Goal: Navigation & Orientation: Find specific page/section

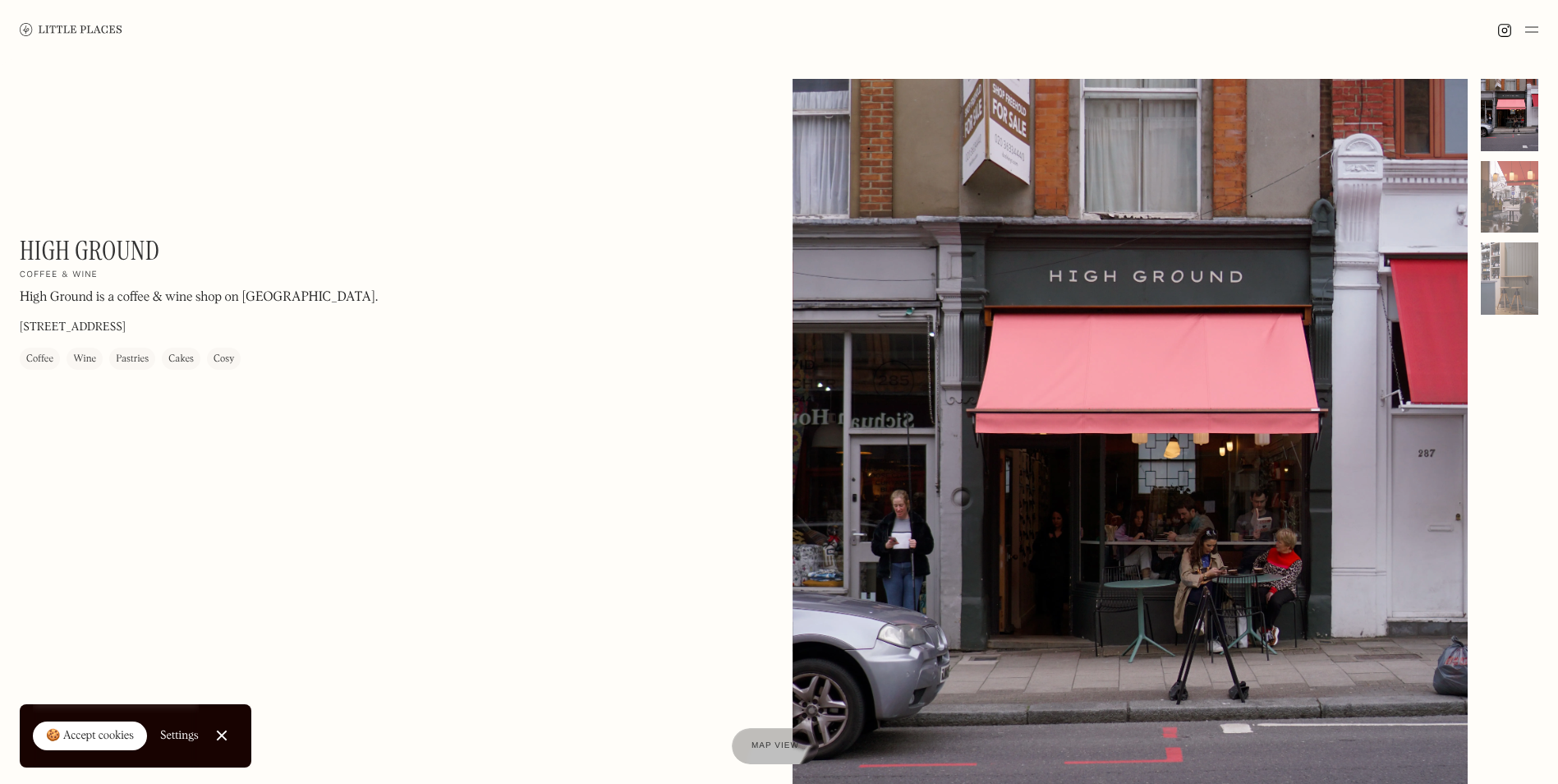
click at [1536, 37] on img at bounding box center [1532, 29] width 13 height 20
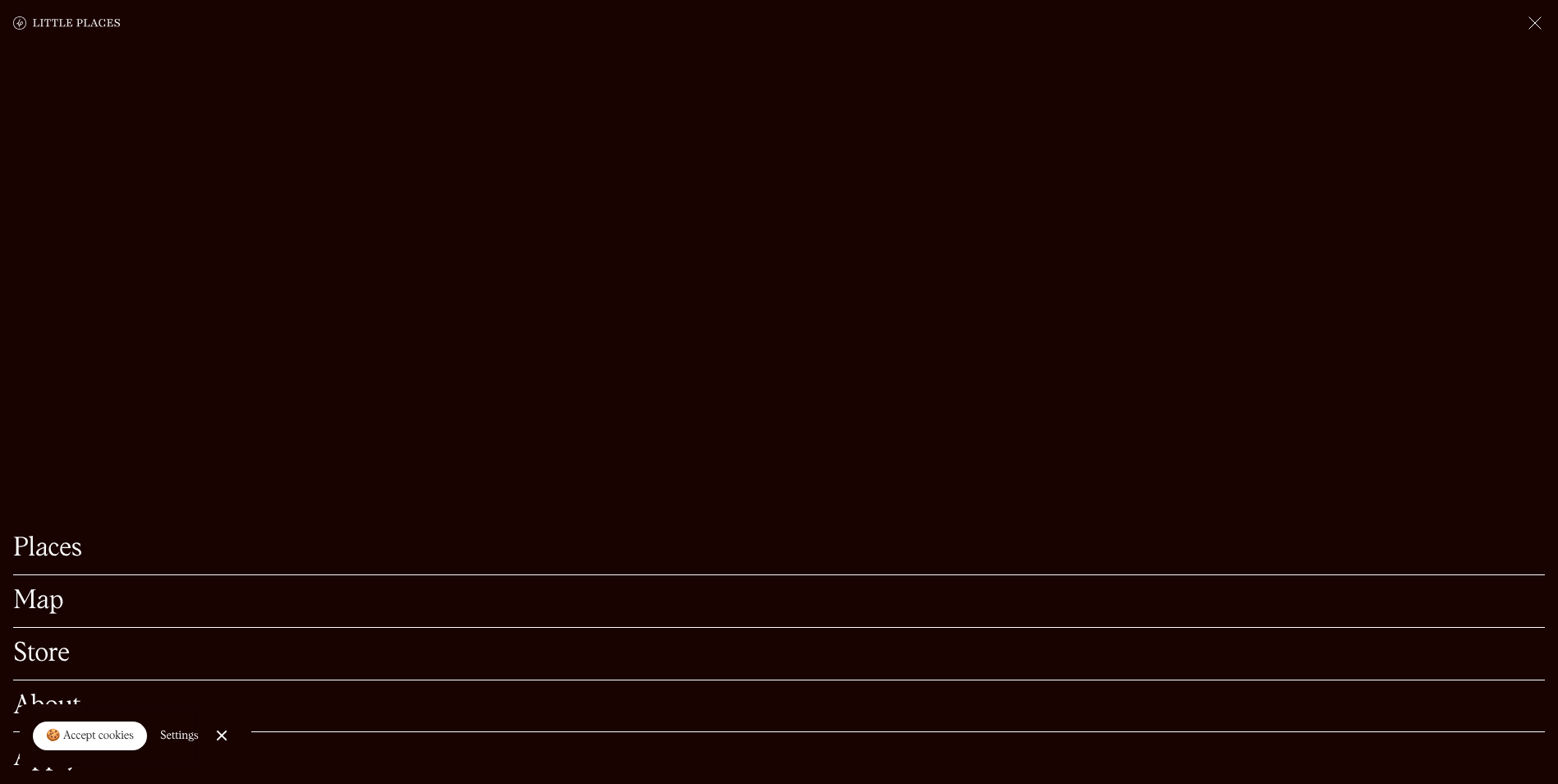
scroll to position [246, 0]
click at [219, 732] on div at bounding box center [221, 736] width 11 height 11
click at [59, 640] on link "Store" at bounding box center [778, 653] width 1532 height 25
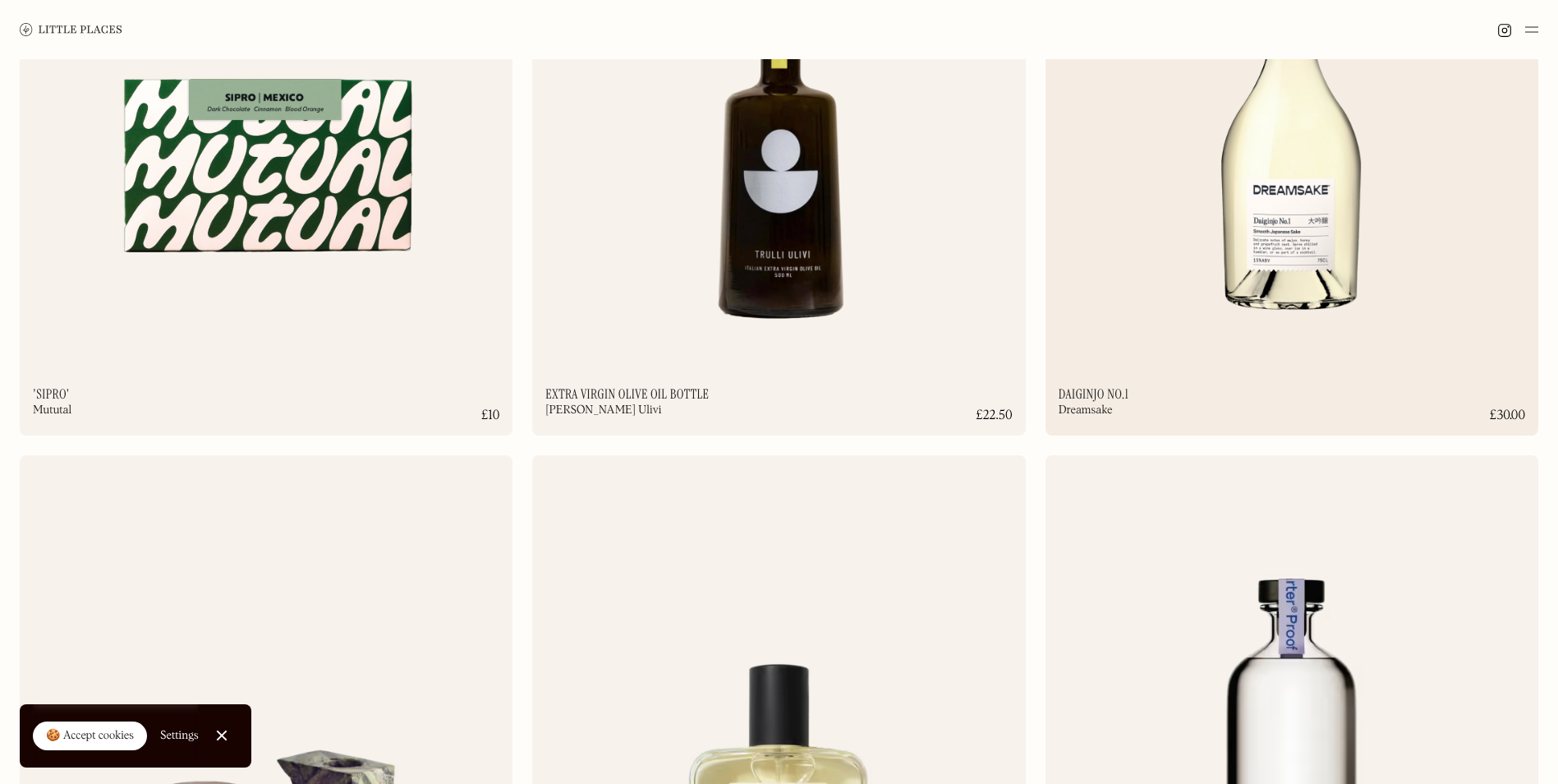
scroll to position [493, 0]
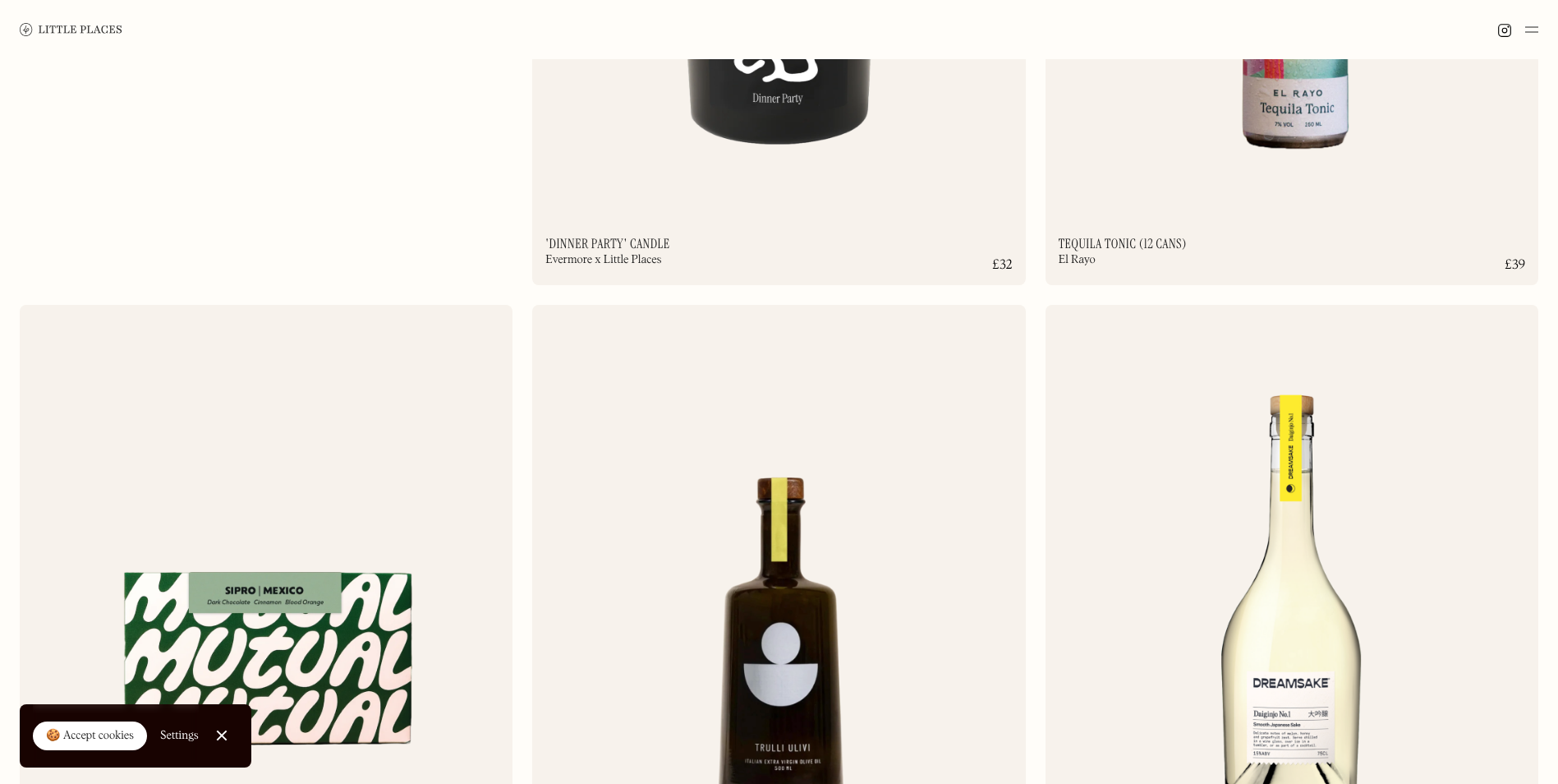
click at [1536, 30] on img at bounding box center [1532, 29] width 13 height 20
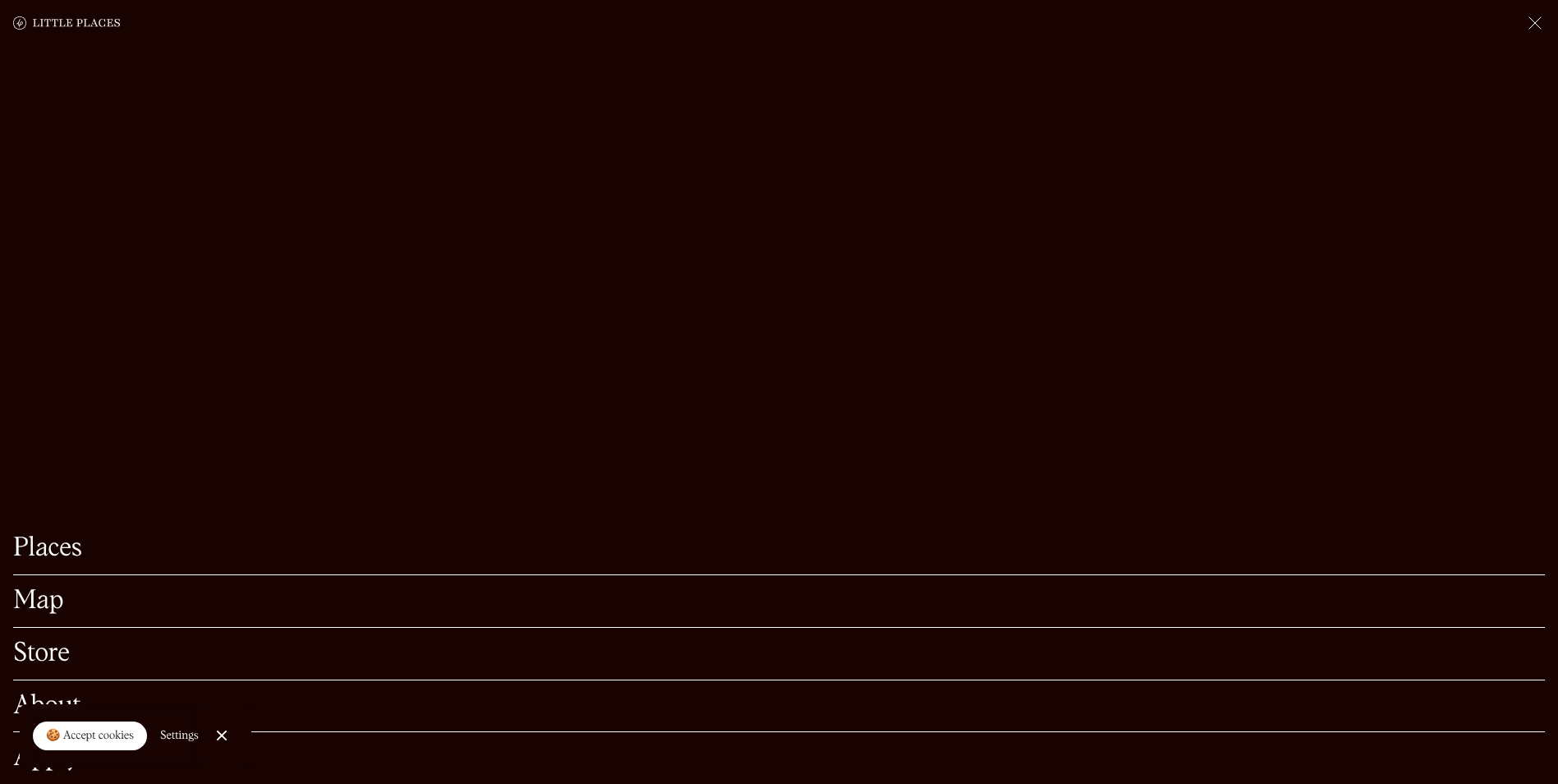
click at [51, 535] on link "Places" at bounding box center [778, 548] width 1532 height 25
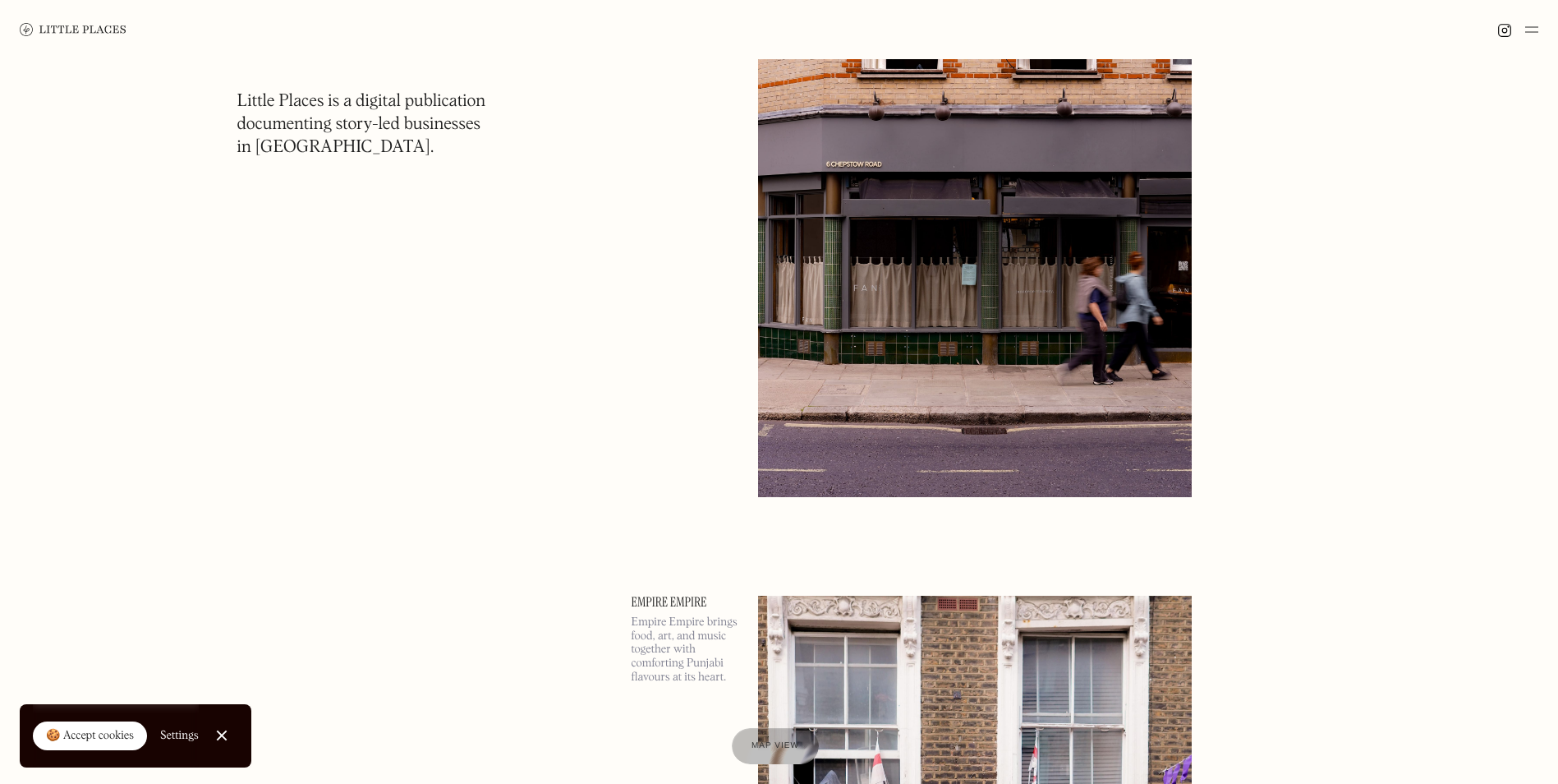
scroll to position [2547, 0]
